Goal: Task Accomplishment & Management: Manage account settings

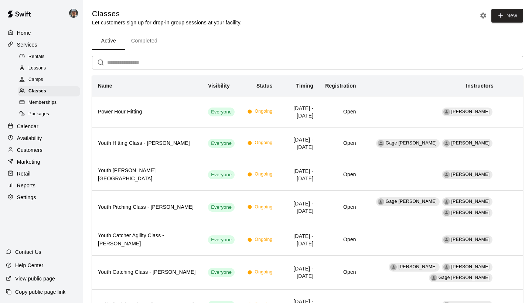
click at [37, 123] on p "Calendar" at bounding box center [27, 126] width 21 height 7
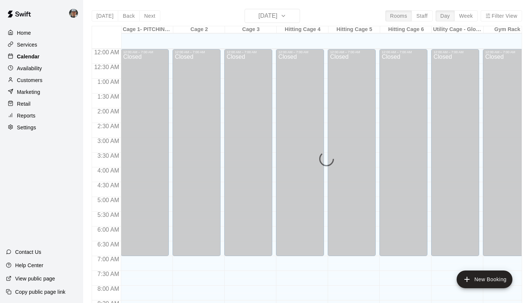
scroll to position [425, 0]
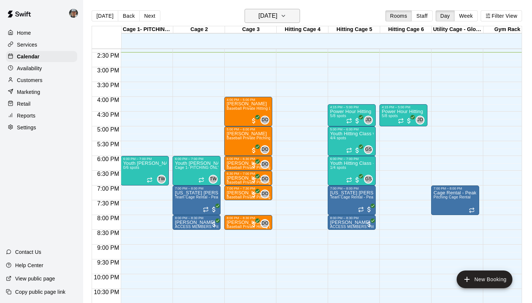
click at [286, 18] on icon "button" at bounding box center [283, 15] width 6 height 9
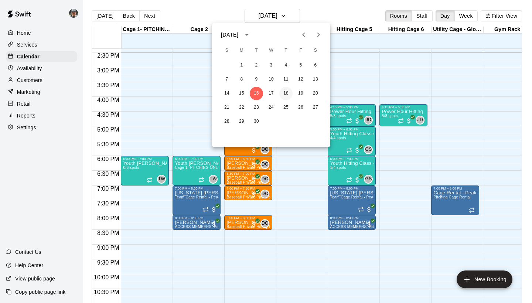
click at [286, 95] on button "18" at bounding box center [285, 93] width 13 height 13
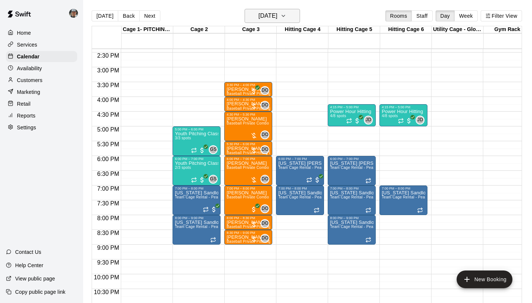
click at [286, 18] on icon "button" at bounding box center [283, 15] width 6 height 9
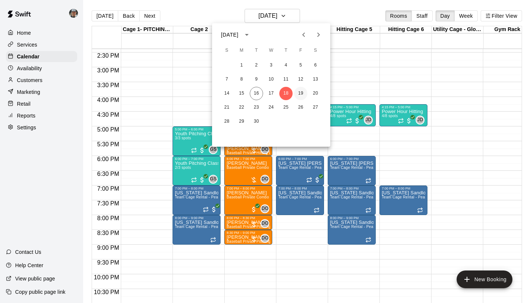
click at [296, 93] on button "19" at bounding box center [300, 93] width 13 height 13
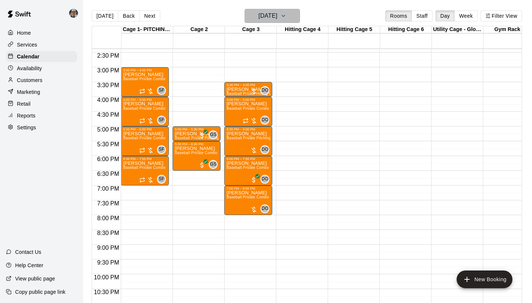
click at [292, 21] on button "[DATE]" at bounding box center [271, 16] width 55 height 14
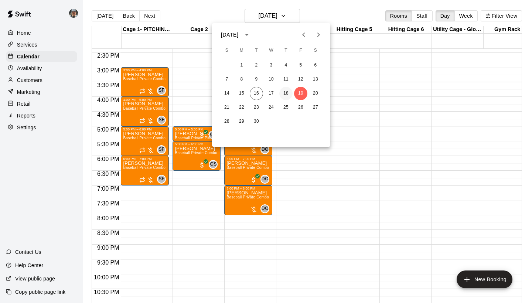
click at [286, 94] on button "18" at bounding box center [285, 93] width 13 height 13
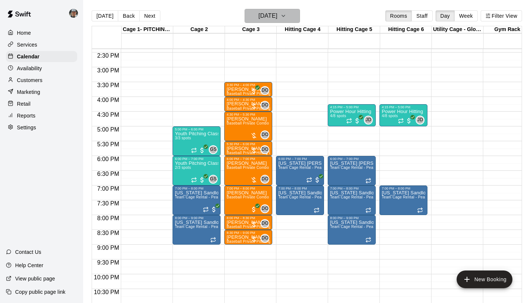
click at [299, 16] on button "[DATE]" at bounding box center [271, 16] width 55 height 14
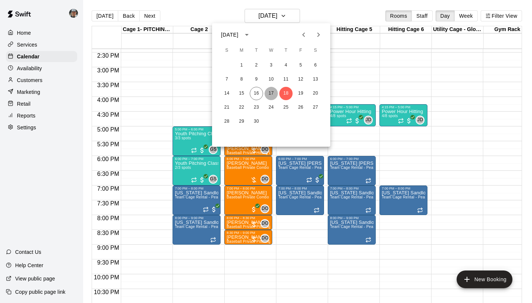
click at [273, 93] on button "17" at bounding box center [270, 93] width 13 height 13
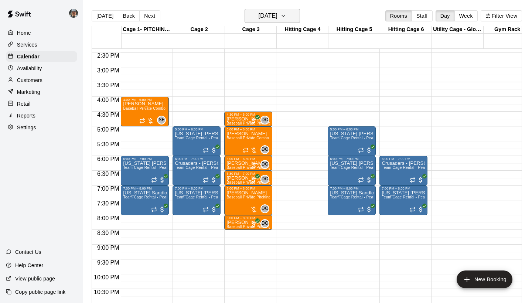
click at [286, 17] on icon "button" at bounding box center [283, 15] width 6 height 9
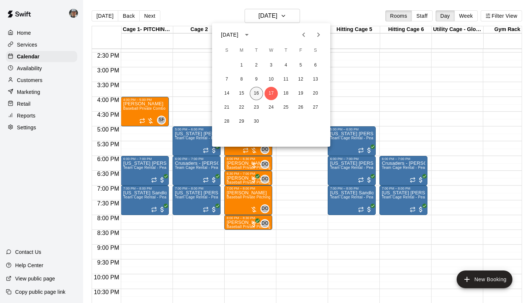
click at [259, 92] on button "16" at bounding box center [256, 93] width 13 height 13
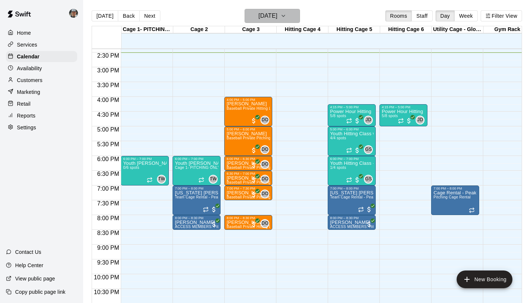
click at [286, 18] on icon "button" at bounding box center [283, 15] width 6 height 9
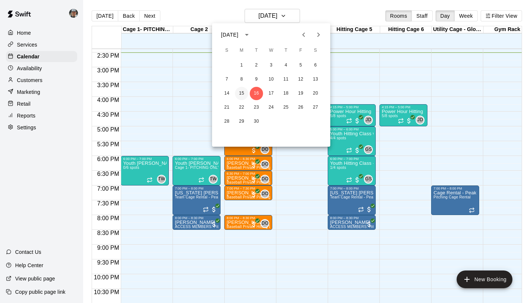
click at [242, 90] on button "15" at bounding box center [241, 93] width 13 height 13
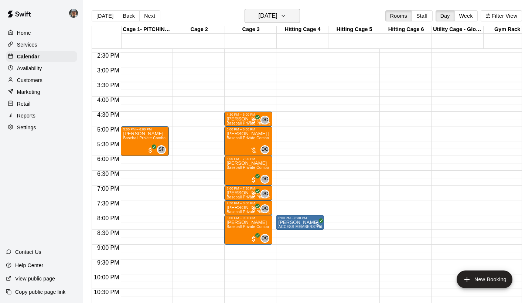
click at [286, 16] on icon "button" at bounding box center [283, 15] width 6 height 9
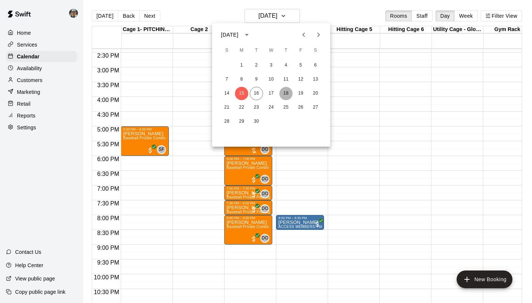
click at [284, 93] on button "18" at bounding box center [285, 93] width 13 height 13
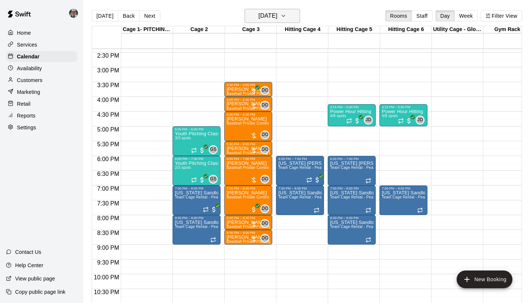
click at [286, 18] on icon "button" at bounding box center [283, 15] width 6 height 9
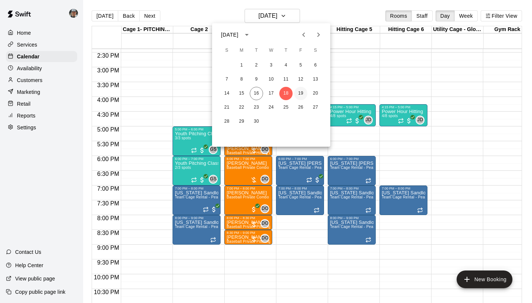
click at [302, 99] on button "19" at bounding box center [300, 93] width 13 height 13
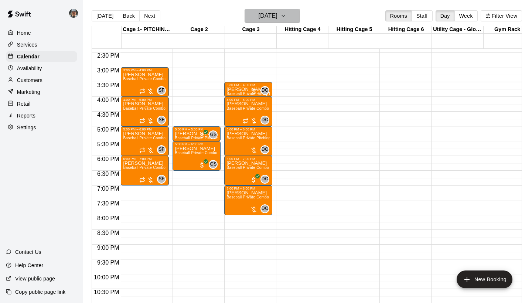
click at [286, 17] on icon "button" at bounding box center [283, 15] width 6 height 9
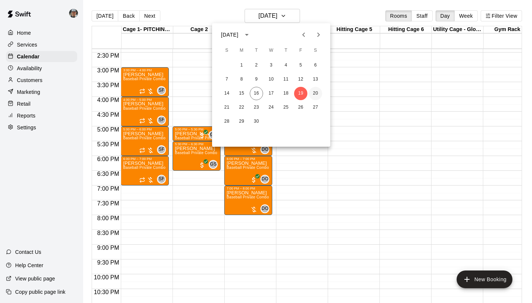
click at [316, 95] on button "20" at bounding box center [315, 93] width 13 height 13
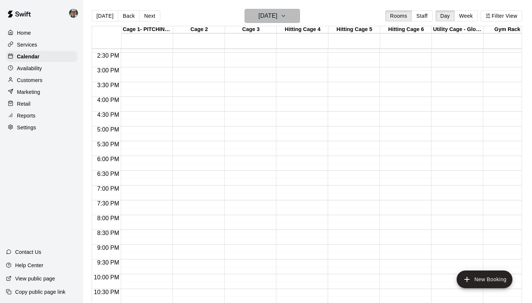
click at [285, 17] on icon "button" at bounding box center [283, 15] width 3 height 1
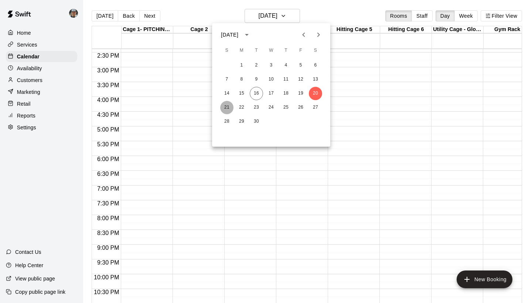
click at [229, 107] on button "21" at bounding box center [226, 107] width 13 height 13
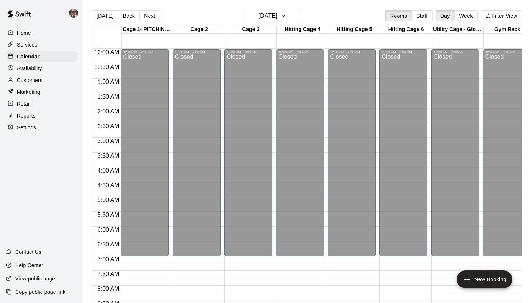
scroll to position [0, 0]
click at [286, 14] on icon "button" at bounding box center [283, 15] width 6 height 9
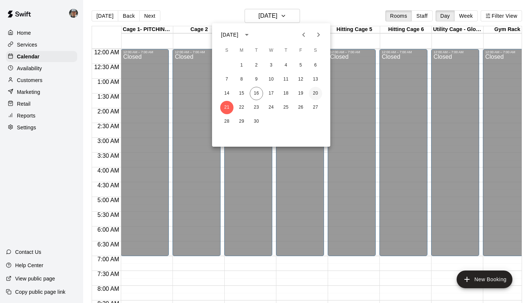
click at [319, 92] on button "20" at bounding box center [315, 93] width 13 height 13
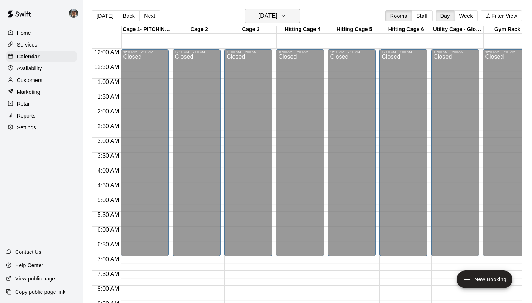
click at [291, 17] on button "[DATE]" at bounding box center [271, 16] width 55 height 14
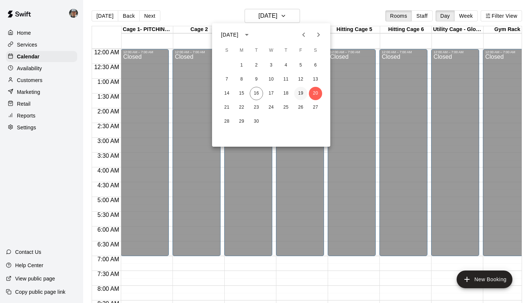
click at [300, 96] on button "19" at bounding box center [300, 93] width 13 height 13
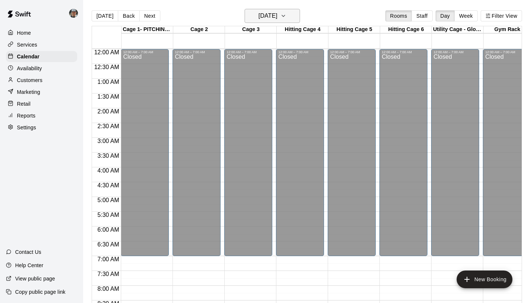
click at [286, 18] on icon "button" at bounding box center [283, 15] width 6 height 9
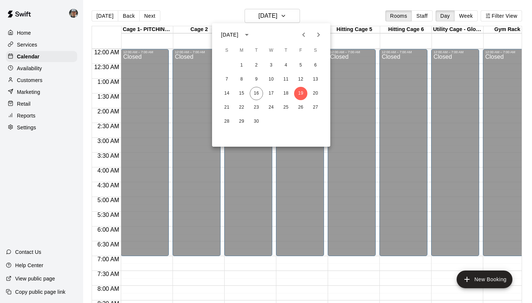
click at [292, 285] on div at bounding box center [266, 151] width 532 height 303
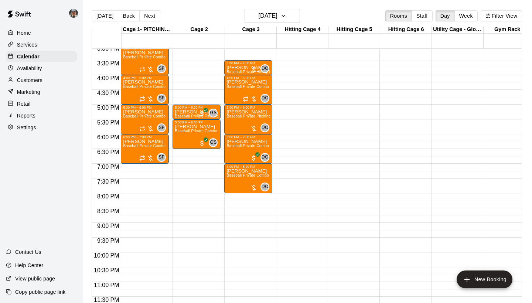
scroll to position [447, 0]
click at [288, 14] on button "[DATE]" at bounding box center [271, 16] width 55 height 14
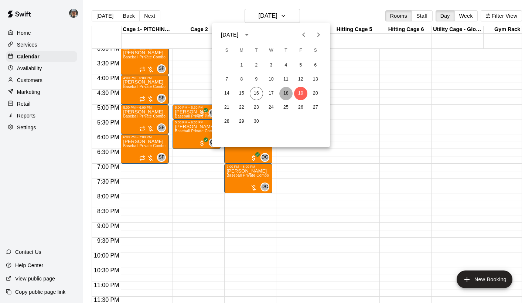
click at [289, 93] on button "18" at bounding box center [285, 93] width 13 height 13
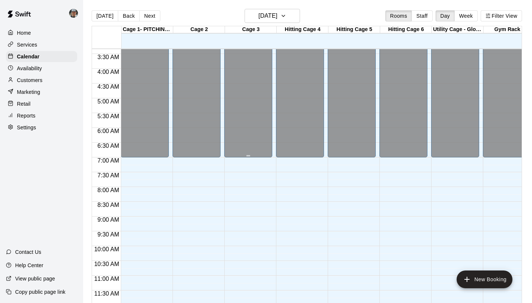
scroll to position [59, 0]
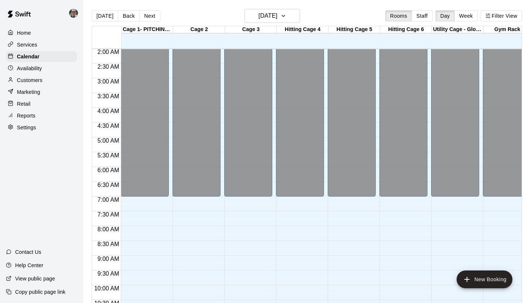
click at [37, 44] on p "Services" at bounding box center [27, 44] width 20 height 7
